Goal: Navigation & Orientation: Go to known website

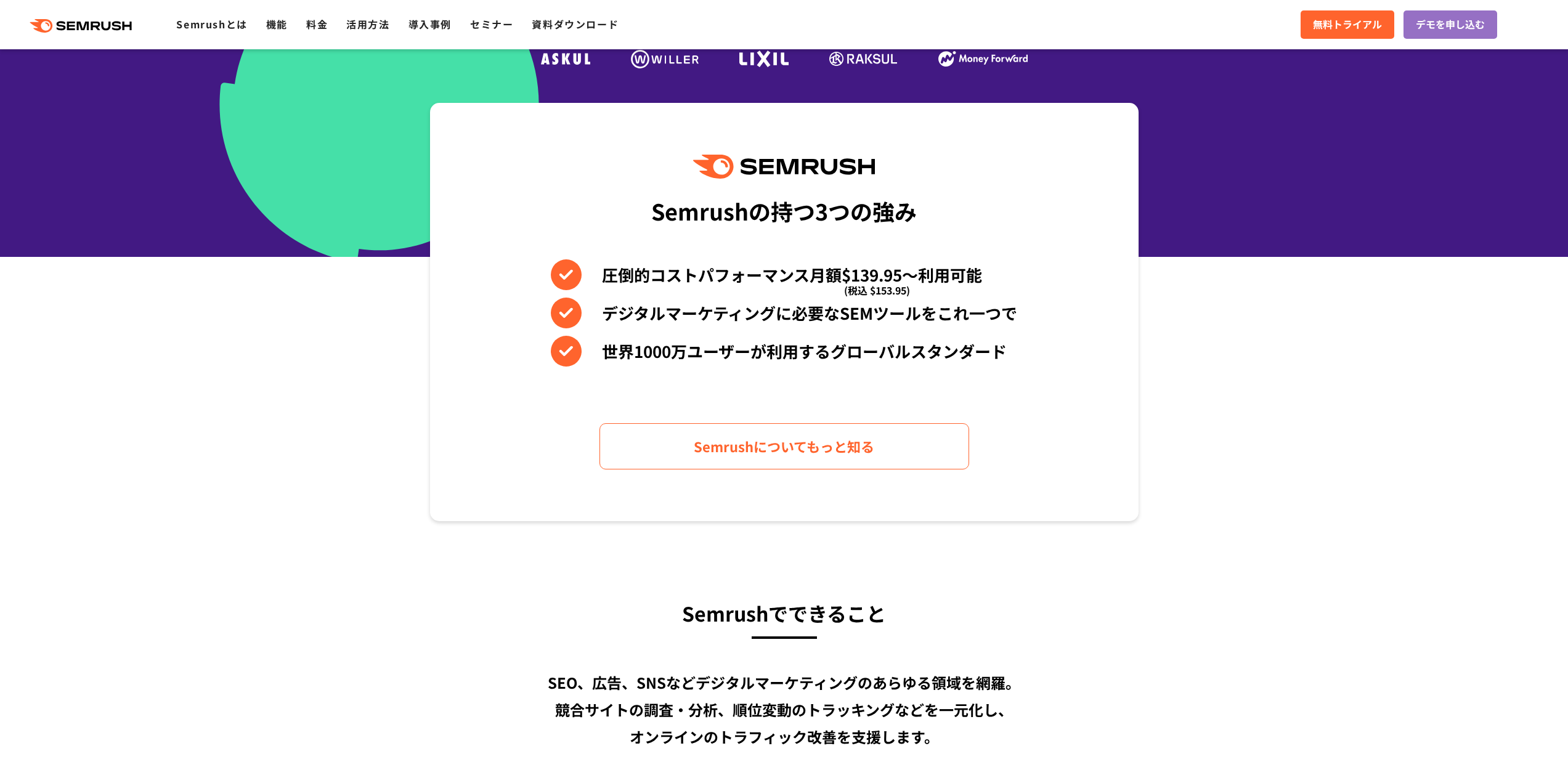
scroll to position [431, 0]
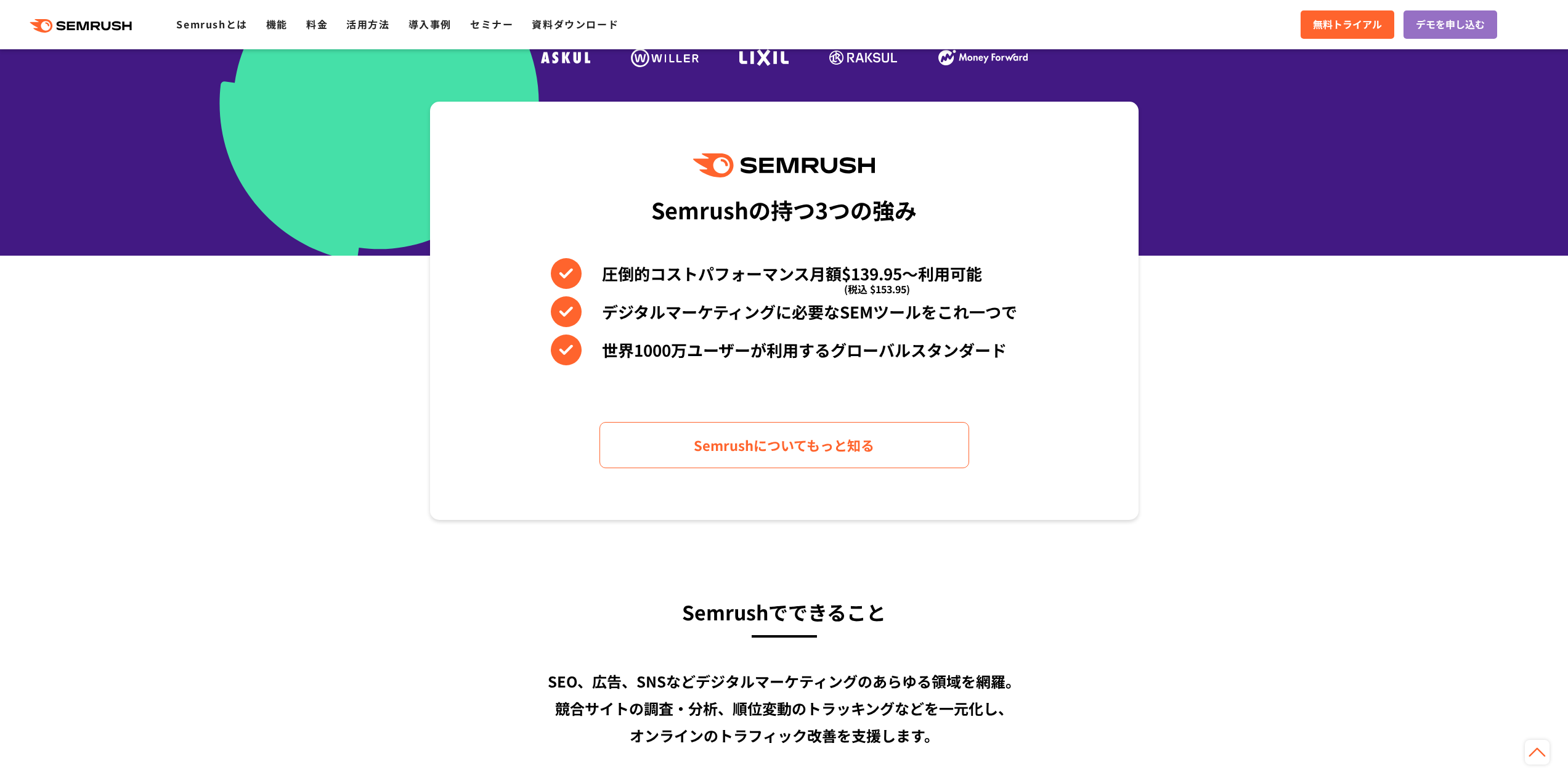
click at [101, 35] on div ".cls {fill: #FF642D;} .cls {fill: #FF642D;} Semrushとは 機能 料金 活用方法 導入事例 セミナー 資料ダウ…" at bounding box center [784, 24] width 1568 height 37
click at [103, 28] on icon ".cls {fill: #FF642D;}" at bounding box center [82, 26] width 139 height 14
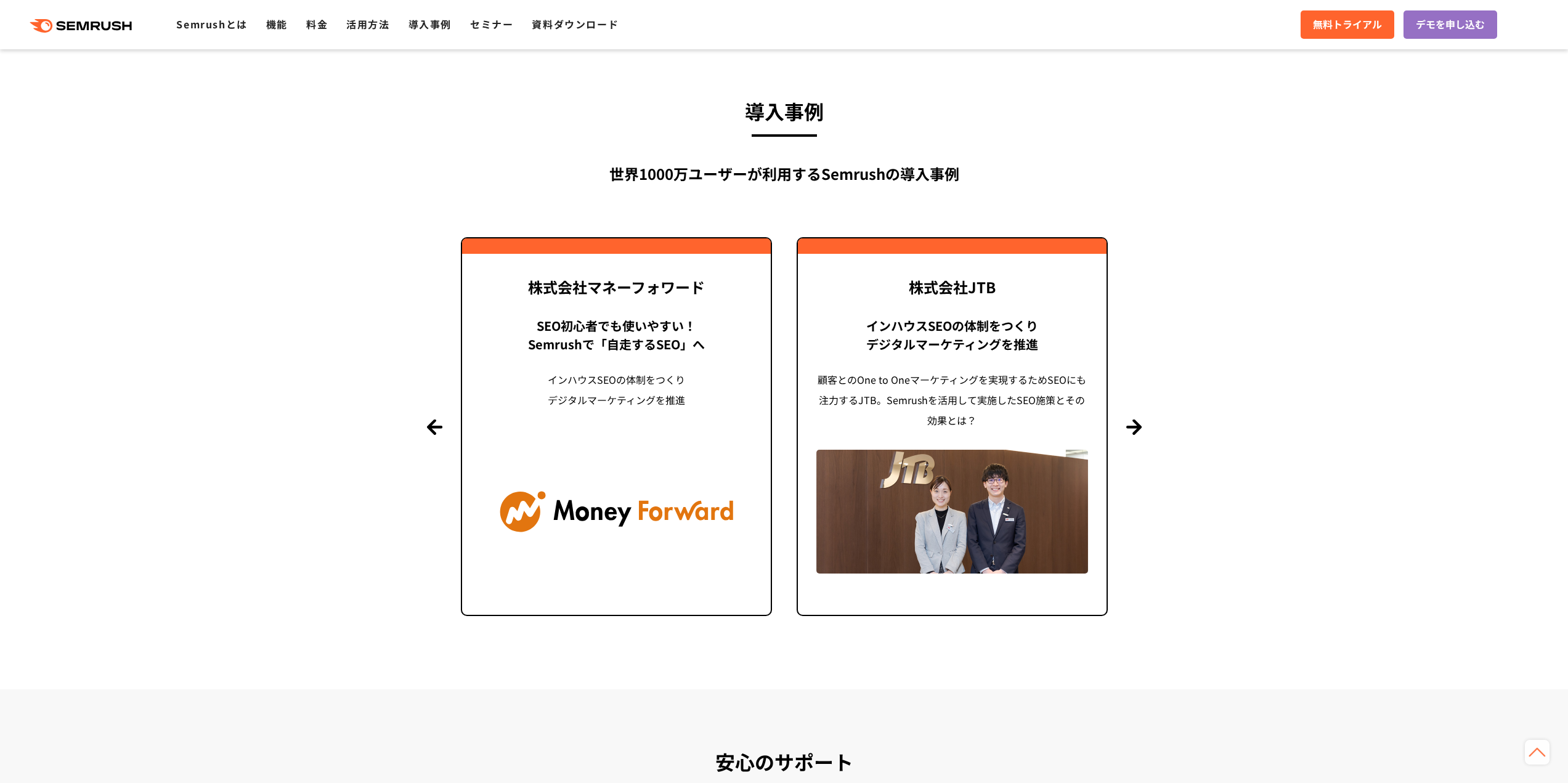
scroll to position [2834, 0]
